Goal: Check status

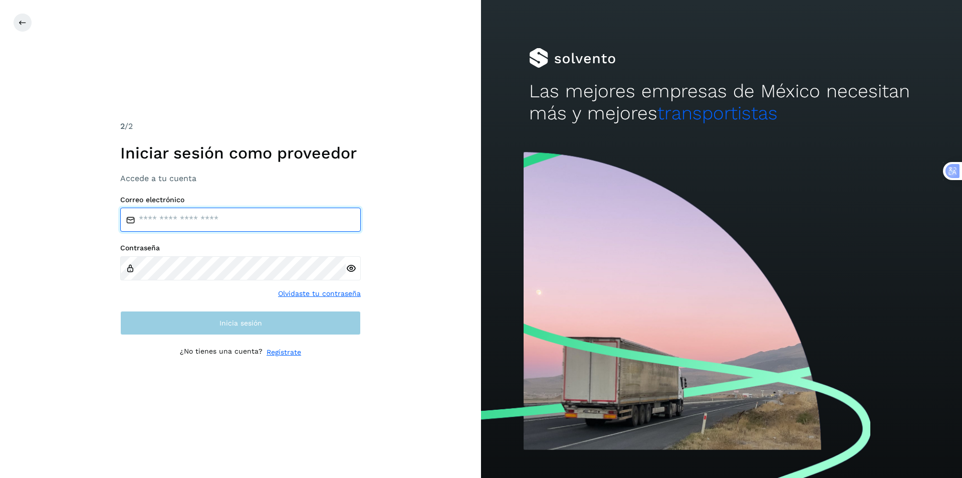
type input "**********"
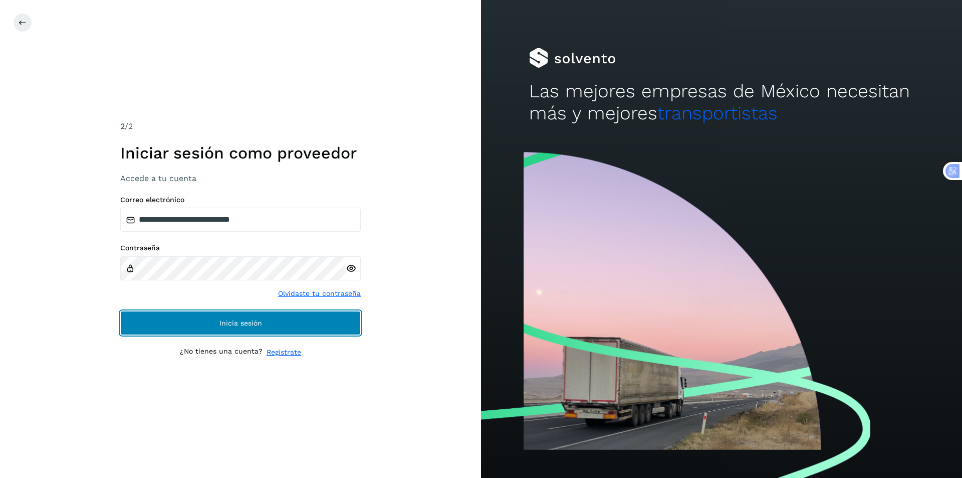
click at [243, 330] on button "Inicia sesión" at bounding box center [240, 323] width 241 height 24
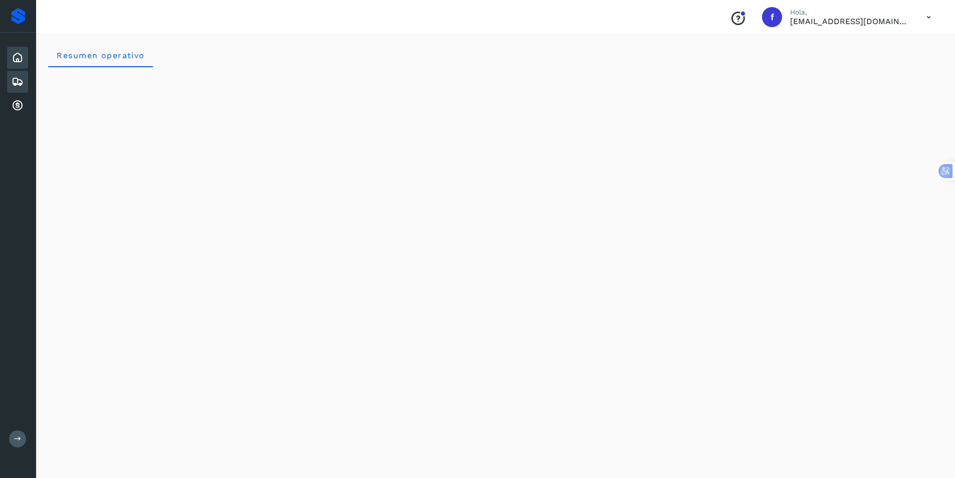
click at [20, 76] on icon at bounding box center [18, 82] width 12 height 12
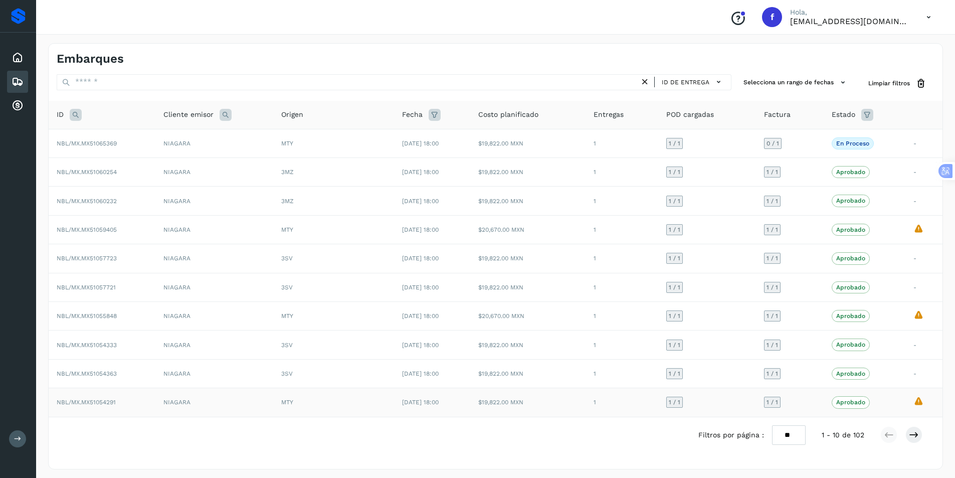
click at [921, 399] on icon "La validación de Solvento para este embarque ha sido anulada debido al cambio d…" at bounding box center [918, 400] width 11 height 11
